Goal: Transaction & Acquisition: Purchase product/service

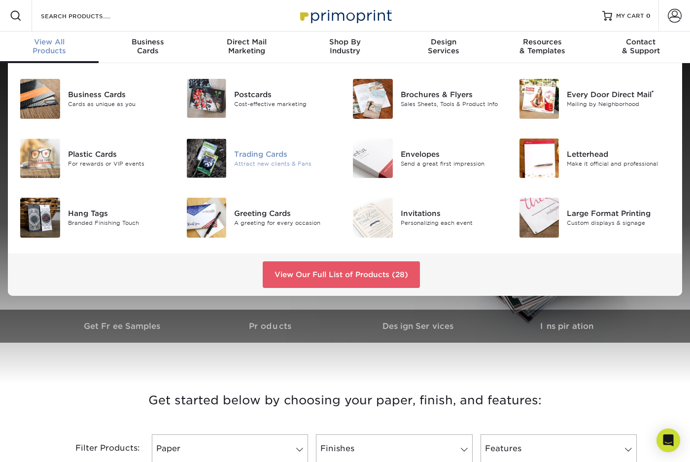
click at [256, 153] on div "Trading Cards" at bounding box center [285, 153] width 103 height 11
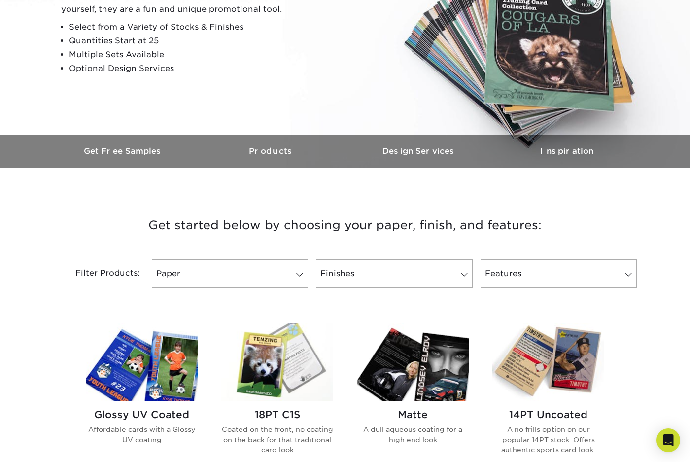
scroll to position [246, 0]
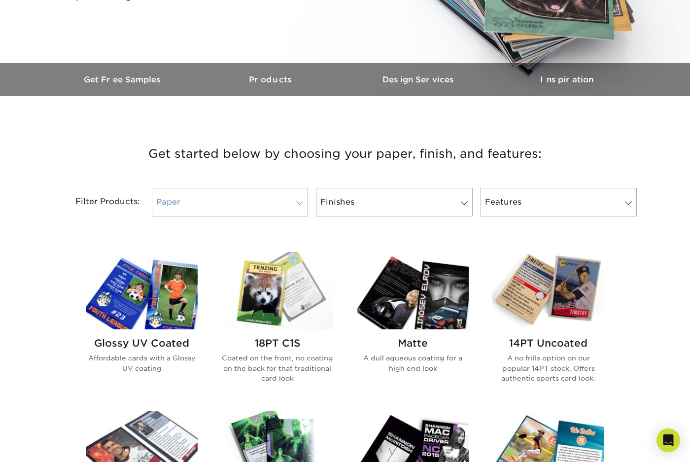
click at [237, 203] on link "Paper" at bounding box center [230, 202] width 156 height 29
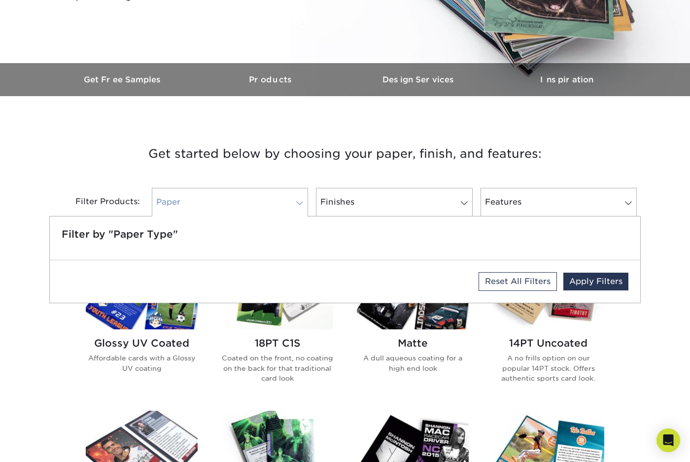
click at [240, 200] on link "Paper" at bounding box center [230, 202] width 156 height 29
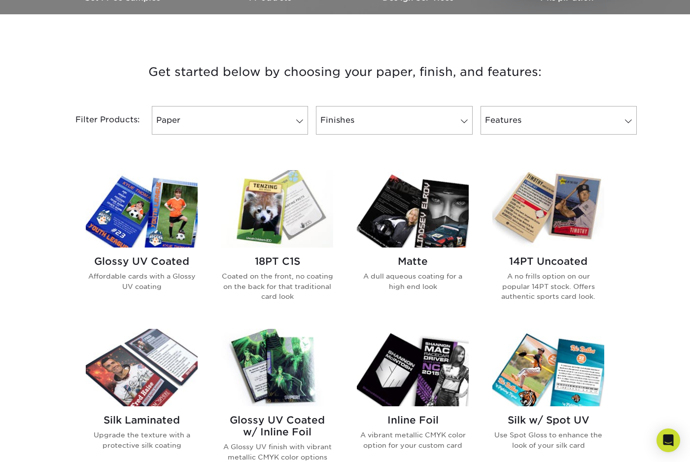
scroll to position [345, 0]
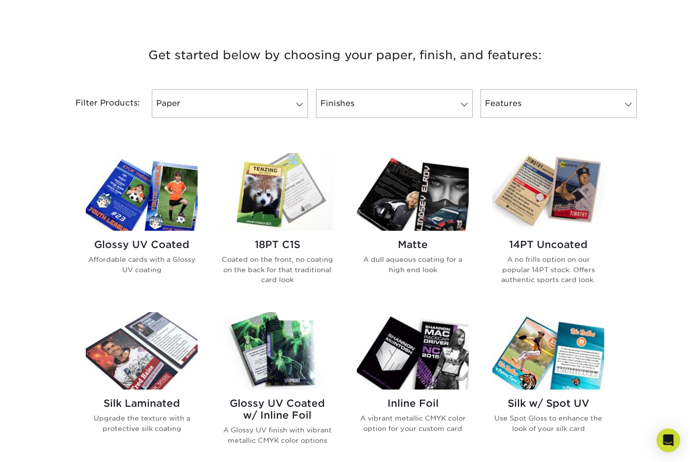
click at [429, 194] on img at bounding box center [413, 191] width 112 height 77
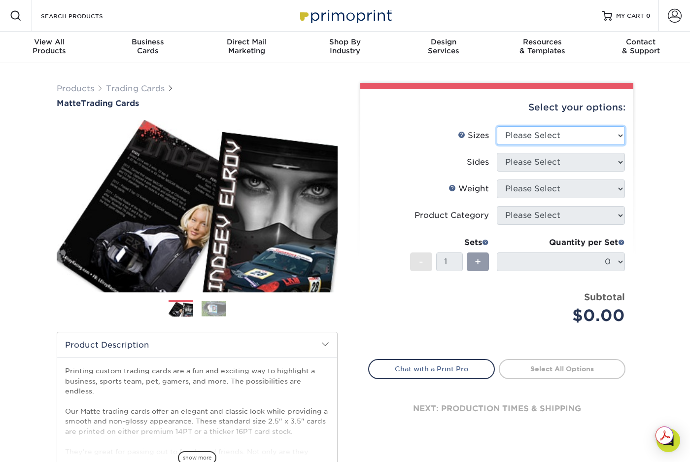
click at [544, 126] on select "Please Select 2.5" x 3.5"" at bounding box center [561, 135] width 128 height 19
select select "2.50x3.50"
click at [497, 126] on select "Please Select 2.5" x 3.5"" at bounding box center [561, 135] width 128 height 19
click at [541, 160] on select "Please Select Print Both Sides Print Front Only" at bounding box center [561, 162] width 128 height 19
select select "32d3c223-f82c-492b-b915-ba065a00862f"
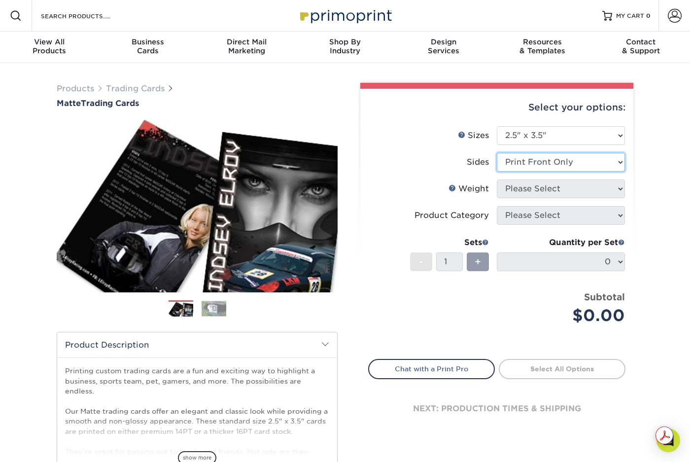
click at [497, 153] on select "Please Select Print Both Sides Print Front Only" at bounding box center [561, 162] width 128 height 19
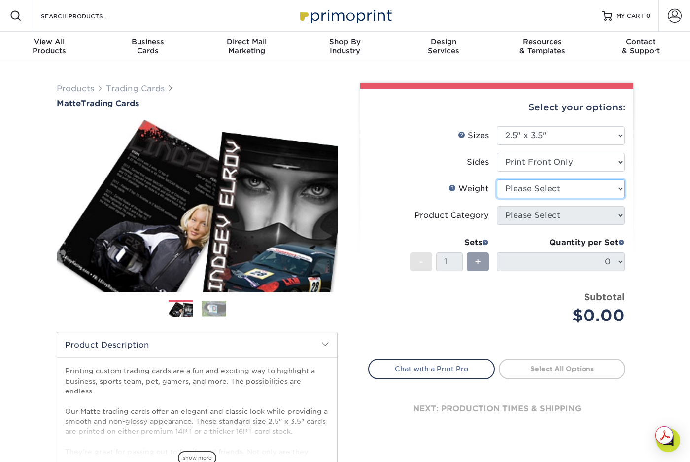
click at [563, 190] on select "Please Select 16PT 14PT" at bounding box center [561, 188] width 128 height 19
select select "16PT"
click at [497, 179] on select "Please Select 16PT 14PT" at bounding box center [561, 188] width 128 height 19
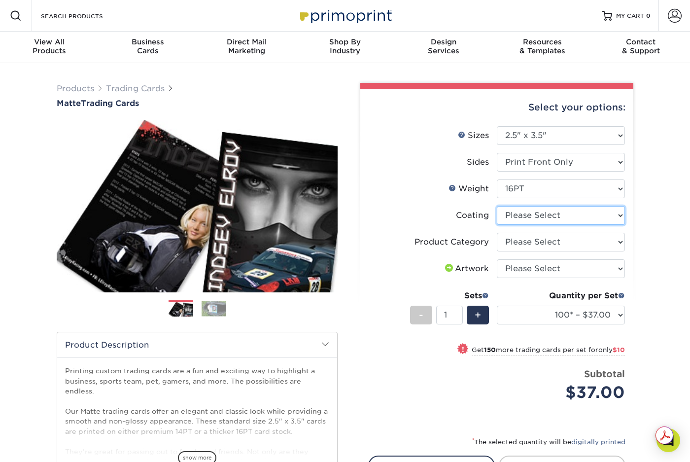
click at [531, 219] on select at bounding box center [561, 215] width 128 height 19
select select "121bb7b5-3b4d-429f-bd8d-bbf80e953313"
click at [497, 206] on select at bounding box center [561, 215] width 128 height 19
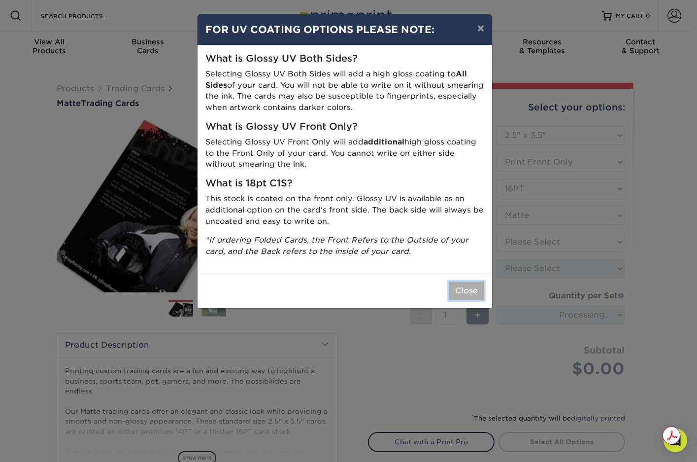
click at [472, 291] on button "Close" at bounding box center [466, 290] width 35 height 19
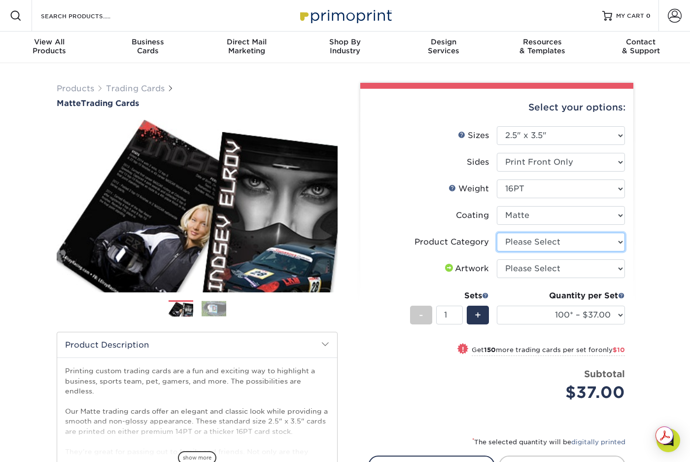
click at [536, 241] on select "Please Select Trading Cards" at bounding box center [561, 242] width 128 height 19
select select "c2f9bce9-36c2-409d-b101-c29d9d031e18"
click at [497, 233] on select "Please Select Trading Cards" at bounding box center [561, 242] width 128 height 19
click at [536, 266] on select "Please Select I will upload files I need a design - $100" at bounding box center [561, 268] width 128 height 19
select select "upload"
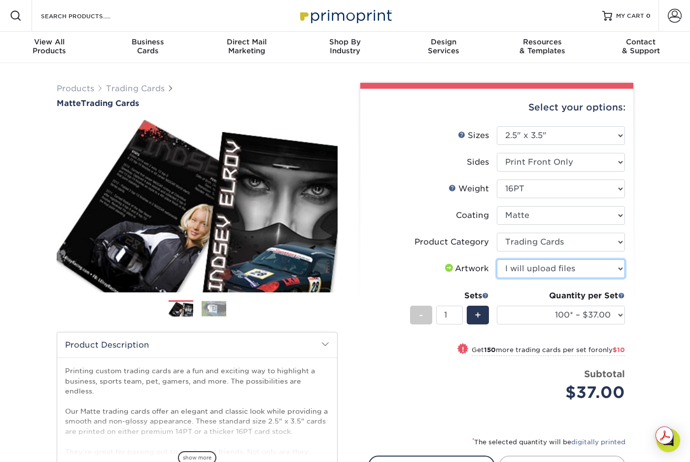
click at [497, 259] on select "Please Select I will upload files I need a design - $100" at bounding box center [561, 268] width 128 height 19
